Goal: Find contact information: Find contact information

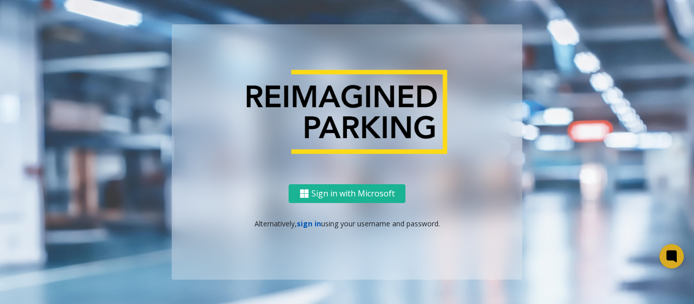
click at [305, 223] on link "sign in" at bounding box center [309, 224] width 24 height 10
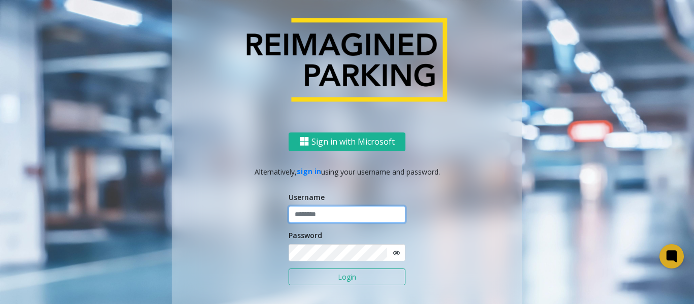
type input "******"
click at [315, 279] on button "Login" at bounding box center [347, 277] width 117 height 17
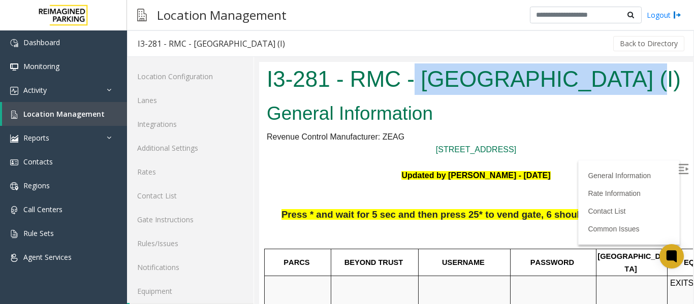
drag, startPoint x: 416, startPoint y: 77, endPoint x: 614, endPoint y: 78, distance: 198.2
click at [614, 78] on h1 "I3-281 - RMC - Mount Royal Village (I)" at bounding box center [476, 80] width 419 height 32
copy h1 "Mount Royal Village"
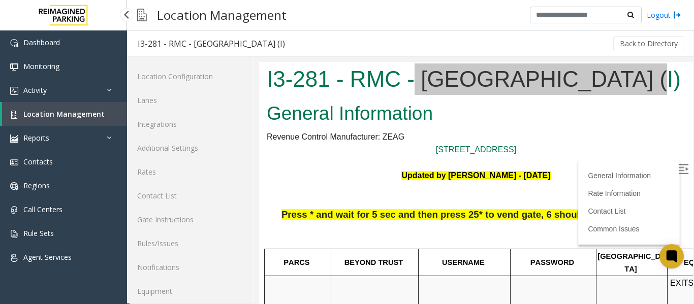
click at [77, 115] on span "Location Management" at bounding box center [63, 114] width 81 height 10
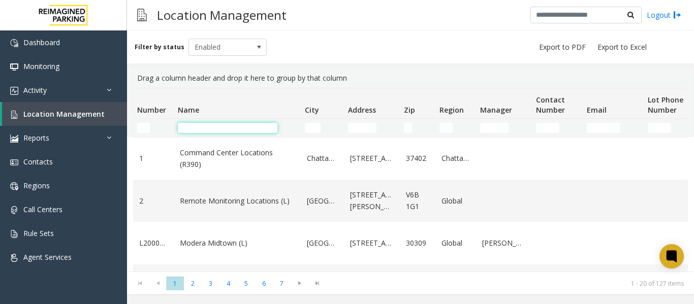
click at [223, 129] on input "Name Filter" at bounding box center [228, 128] width 100 height 10
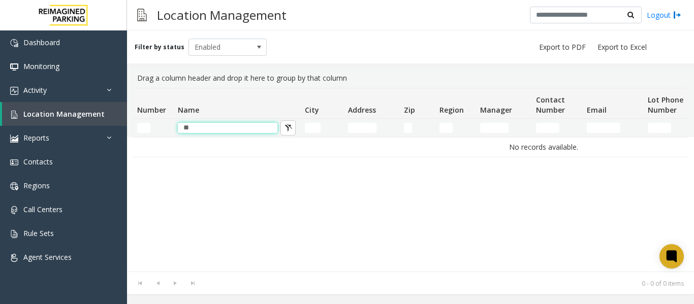
type input "*"
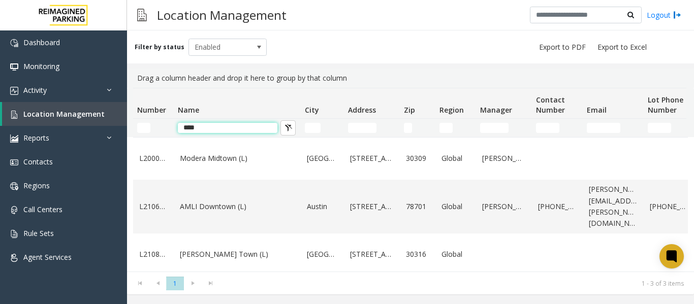
click at [190, 132] on input "****" at bounding box center [228, 128] width 100 height 10
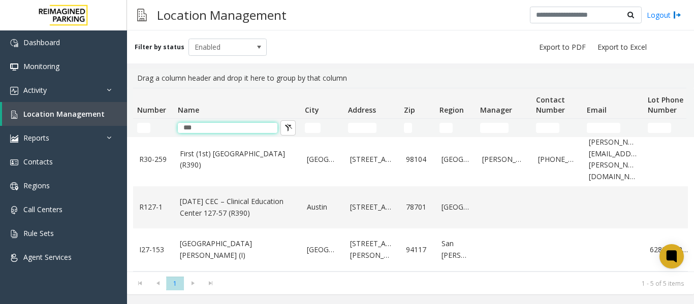
scroll to position [97, 0]
type input "***"
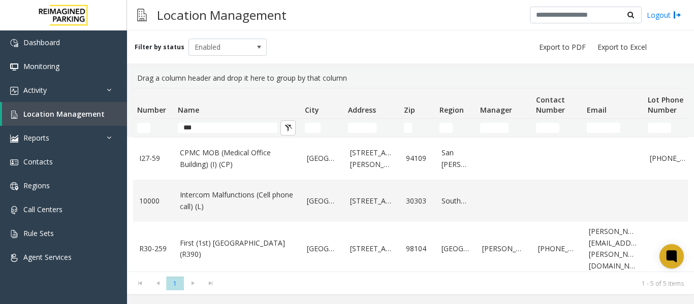
scroll to position [97, 0]
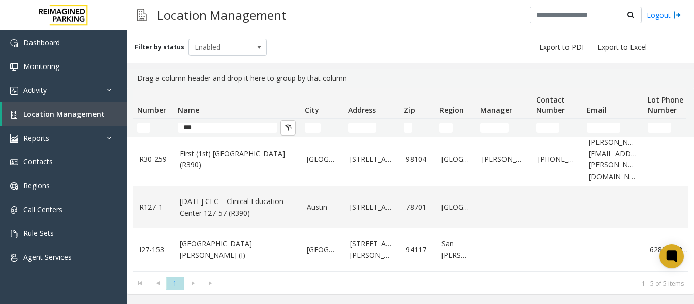
click at [189, 128] on input "***" at bounding box center [228, 128] width 100 height 10
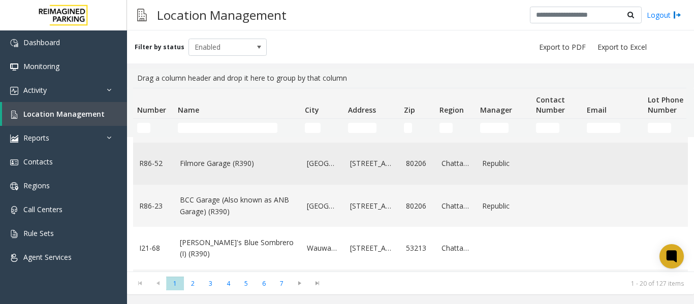
scroll to position [199, 0]
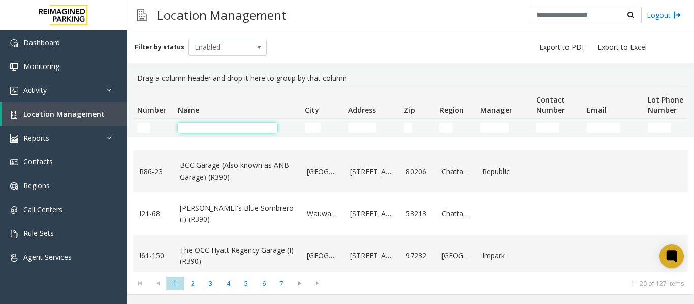
click at [234, 131] on input "Name Filter" at bounding box center [228, 128] width 100 height 10
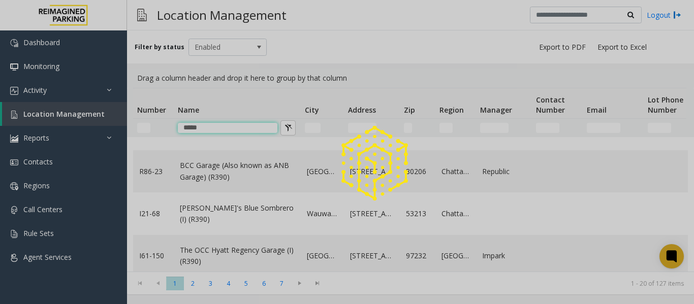
scroll to position [0, 0]
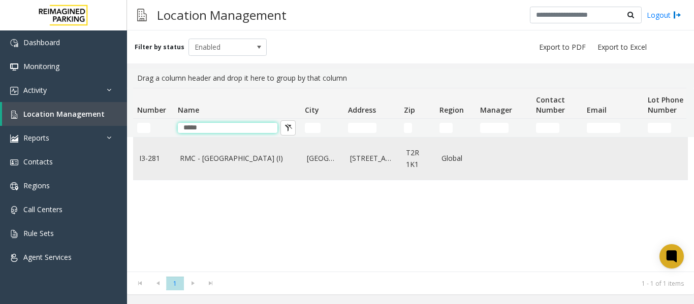
type input "*****"
click at [246, 160] on link "RMC - Mount Royal Village (I)" at bounding box center [237, 158] width 115 height 11
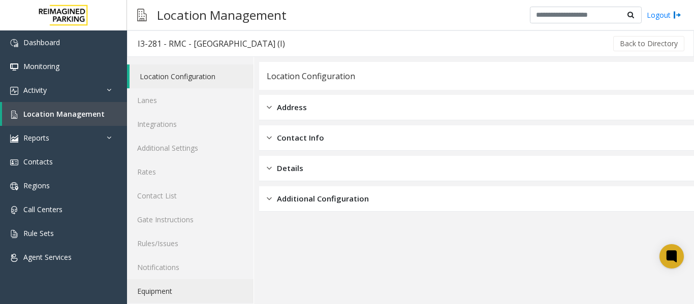
scroll to position [30, 0]
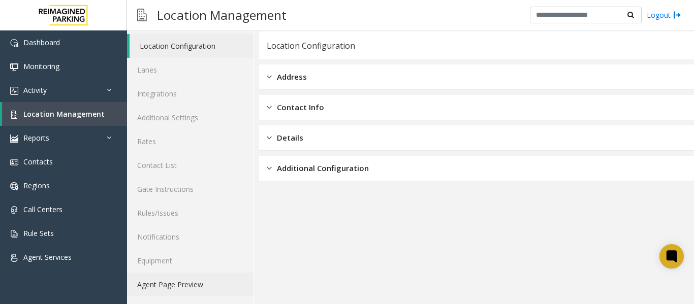
click at [185, 283] on link "Agent Page Preview" at bounding box center [190, 285] width 127 height 24
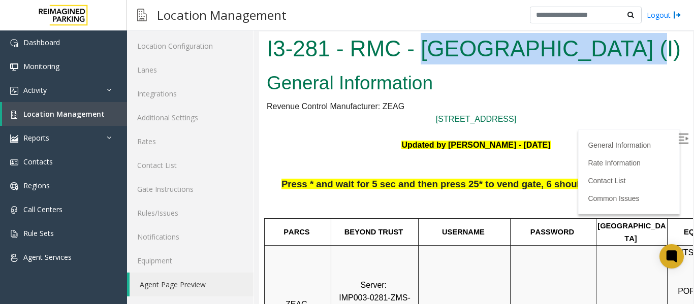
drag, startPoint x: 423, startPoint y: 49, endPoint x: 620, endPoint y: 61, distance: 197.5
click at [620, 61] on h1 "I3-281 - RMC - Mount Royal Village (I)" at bounding box center [476, 49] width 419 height 32
copy h1 "Mount Royal Village"
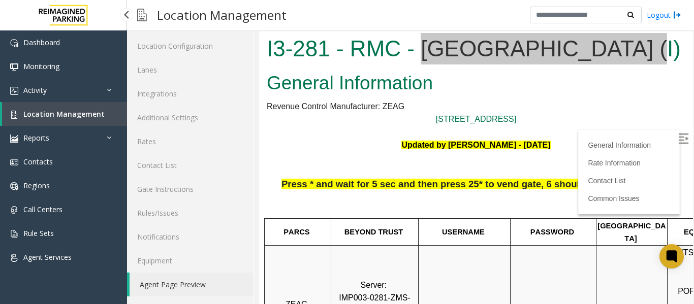
click at [71, 119] on link "Location Management" at bounding box center [64, 114] width 125 height 24
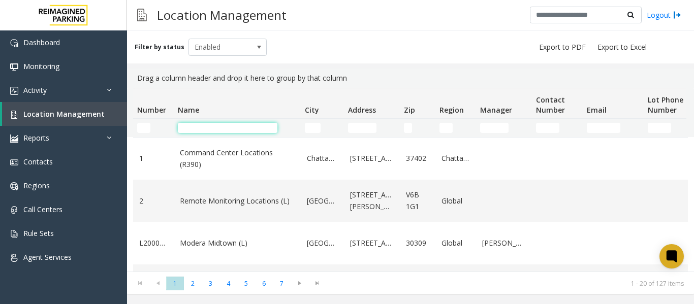
click at [260, 127] on input "Name Filter" at bounding box center [228, 128] width 100 height 10
type input "*"
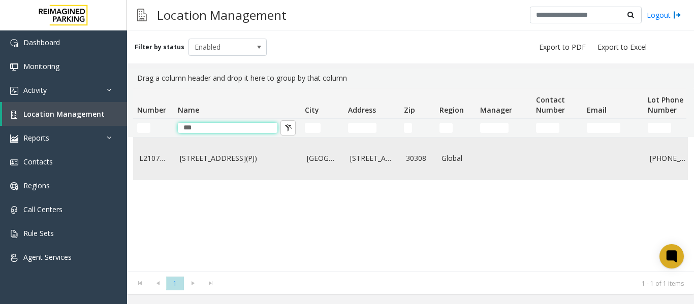
type input "***"
click at [236, 164] on link "730 Peachtree Street (L)(PJ)" at bounding box center [237, 158] width 115 height 11
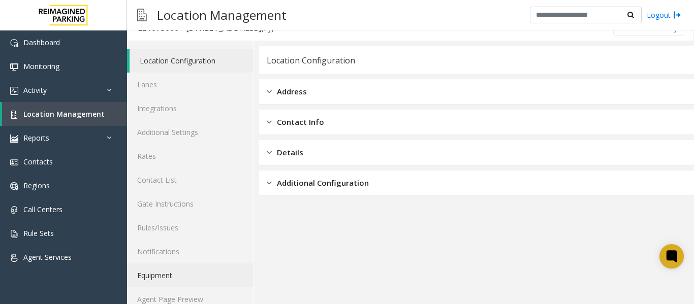
scroll to position [30, 0]
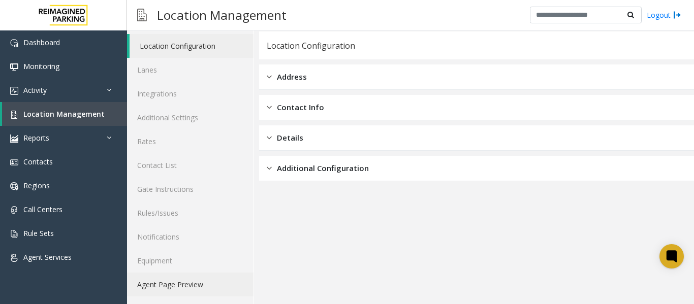
click at [193, 283] on link "Agent Page Preview" at bounding box center [190, 285] width 127 height 24
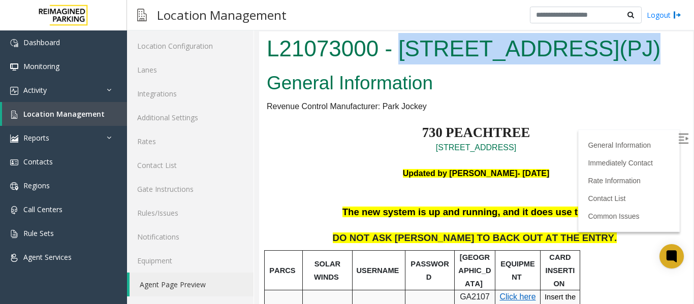
drag, startPoint x: 402, startPoint y: 47, endPoint x: 610, endPoint y: 56, distance: 208.1
click at [610, 56] on h1 "L21073000 - 730 Peachtree Street (L)(PJ)" at bounding box center [476, 49] width 419 height 32
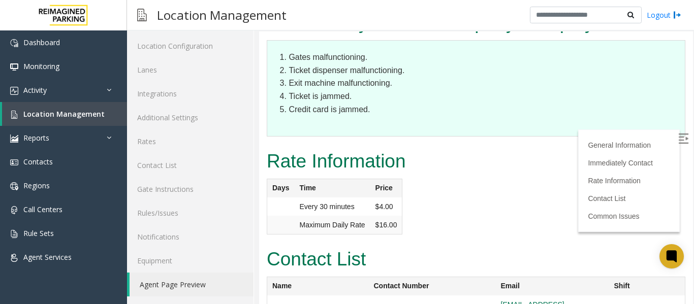
scroll to position [1423, 0]
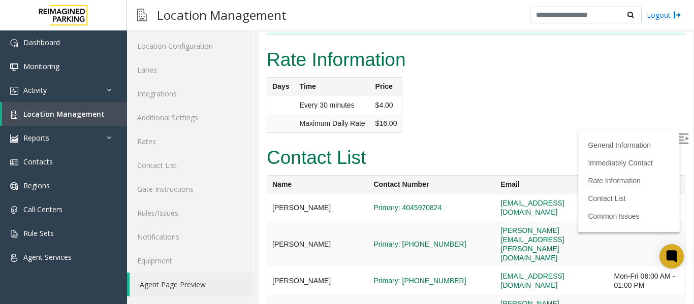
click at [678, 138] on img at bounding box center [683, 139] width 10 height 10
drag, startPoint x: 470, startPoint y: 118, endPoint x: 554, endPoint y: 121, distance: 84.4
click at [554, 194] on td "notareal@email.com" at bounding box center [552, 207] width 113 height 27
copy link "notareal@email.com"
drag, startPoint x: 469, startPoint y: 138, endPoint x: 618, endPoint y: 143, distance: 150.0
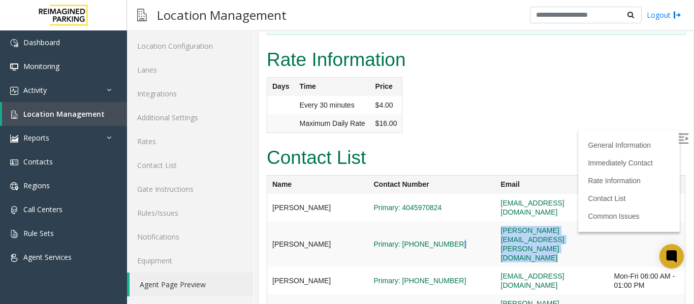
click at [618, 222] on tr "Justin Dukes Primary: (470)371-3297 justin.dukes@reimaginedparking.com" at bounding box center [476, 245] width 418 height 46
copy tr "justin.dukes@reimaginedparking.com"
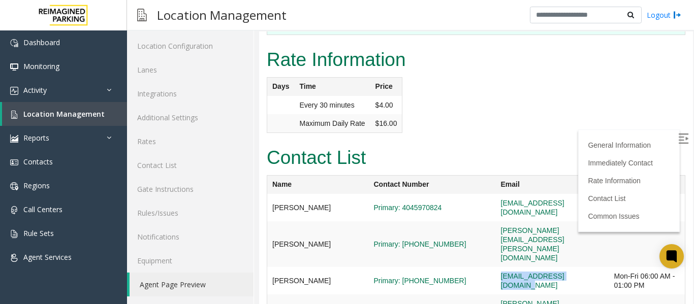
drag, startPoint x: 471, startPoint y: 162, endPoint x: 567, endPoint y: 169, distance: 96.3
click at [567, 267] on td "lanierconnect@gmail.com" at bounding box center [552, 280] width 113 height 27
copy link "lanierconnect@gmail.com"
drag, startPoint x: 470, startPoint y: 185, endPoint x: 622, endPoint y: 181, distance: 152.5
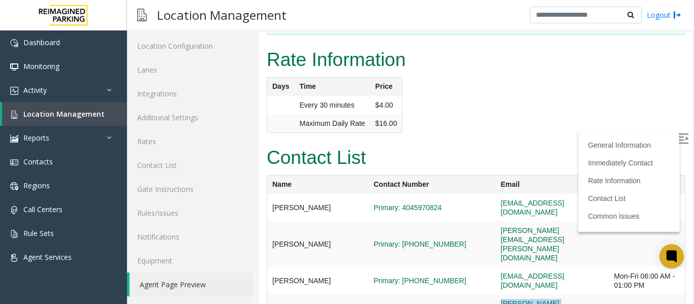
copy tr "frank.giles@reimaginedparking.com"
drag, startPoint x: 474, startPoint y: 201, endPoint x: 625, endPoint y: 204, distance: 150.4
copy tr "shea.odonnell@reimaginedparking.com"
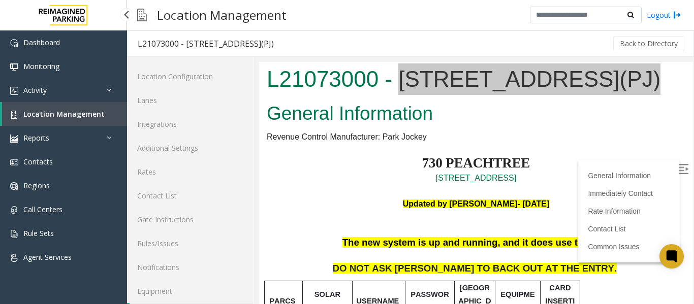
click at [65, 115] on span "Location Management" at bounding box center [63, 114] width 81 height 10
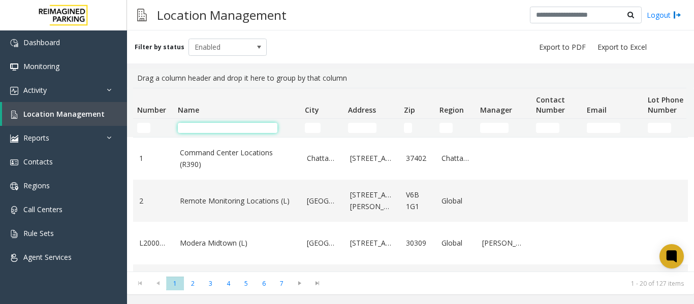
click at [246, 129] on input "Name Filter" at bounding box center [228, 128] width 100 height 10
click at [243, 129] on input "Name Filter" at bounding box center [228, 128] width 100 height 10
click at [241, 128] on input "Name Filter" at bounding box center [228, 128] width 100 height 10
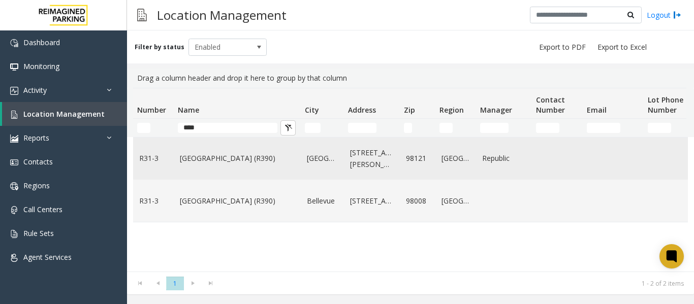
type input "****"
click at [214, 156] on link "[GEOGRAPHIC_DATA] (R390)" at bounding box center [237, 158] width 115 height 11
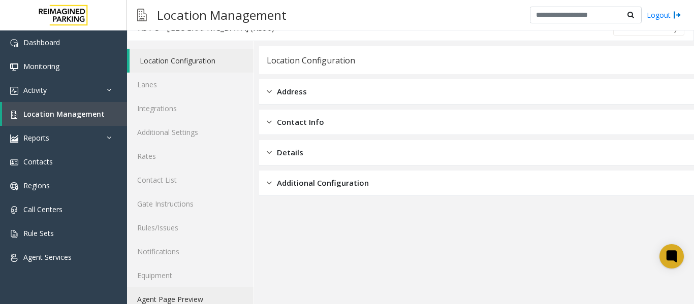
scroll to position [30, 0]
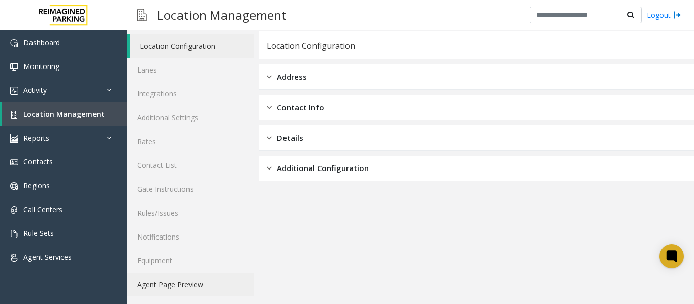
click at [189, 287] on link "Agent Page Preview" at bounding box center [190, 285] width 127 height 24
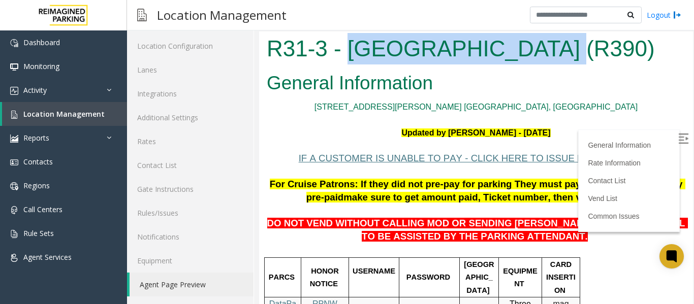
drag, startPoint x: 345, startPoint y: 47, endPoint x: 532, endPoint y: 62, distance: 187.1
click at [532, 62] on h1 "R31-3 - [GEOGRAPHIC_DATA] (R390)" at bounding box center [476, 49] width 419 height 32
copy h1 "[GEOGRAPHIC_DATA]"
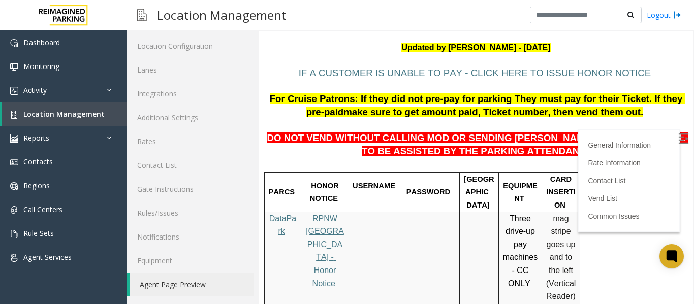
scroll to position [102, 0]
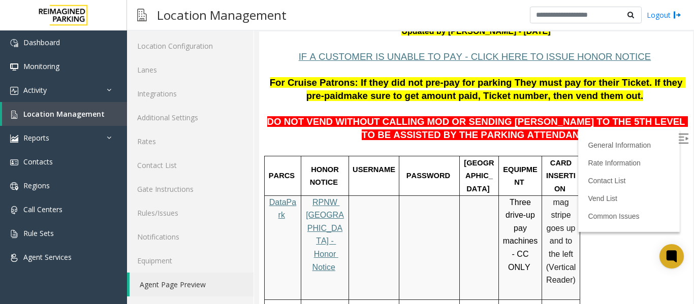
click at [678, 139] on img at bounding box center [683, 139] width 10 height 10
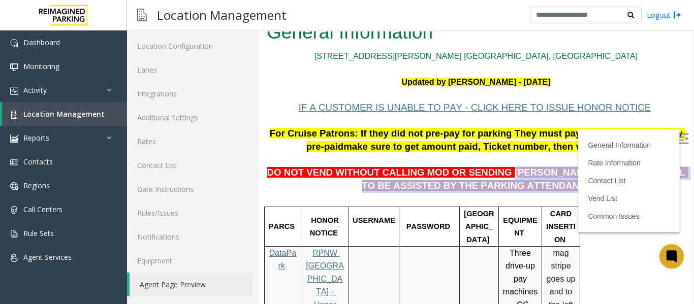
drag, startPoint x: 482, startPoint y: 174, endPoint x: 525, endPoint y: 190, distance: 46.2
click at [525, 190] on p "DO NOT VEND WITHOUT CALLING MOD OR SENDING [PERSON_NAME] TO THE 5TH LEVEL TO BE…" at bounding box center [476, 173] width 419 height 39
